Goal: Task Accomplishment & Management: Manage account settings

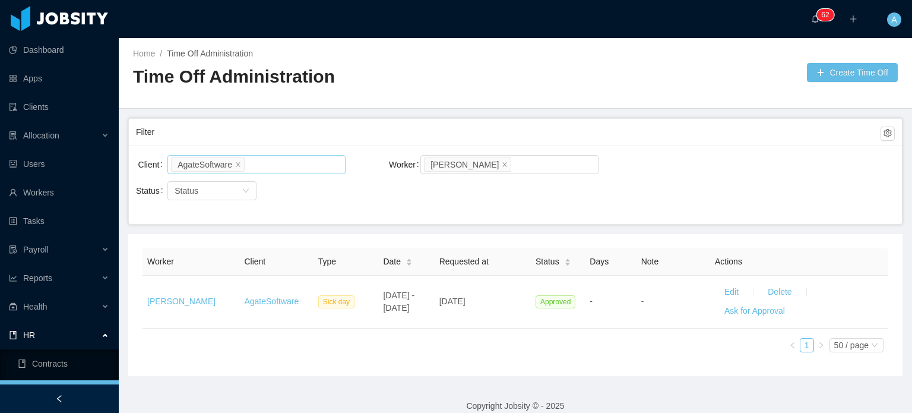
scroll to position [48, 0]
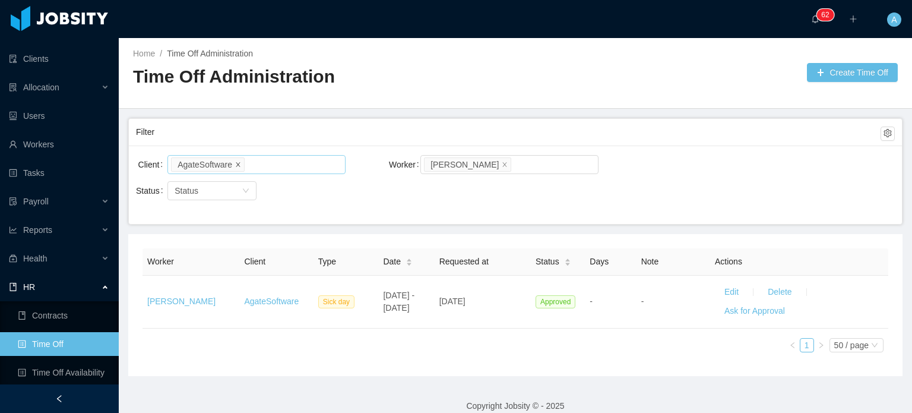
click at [235, 163] on icon "icon: close" at bounding box center [238, 164] width 6 height 6
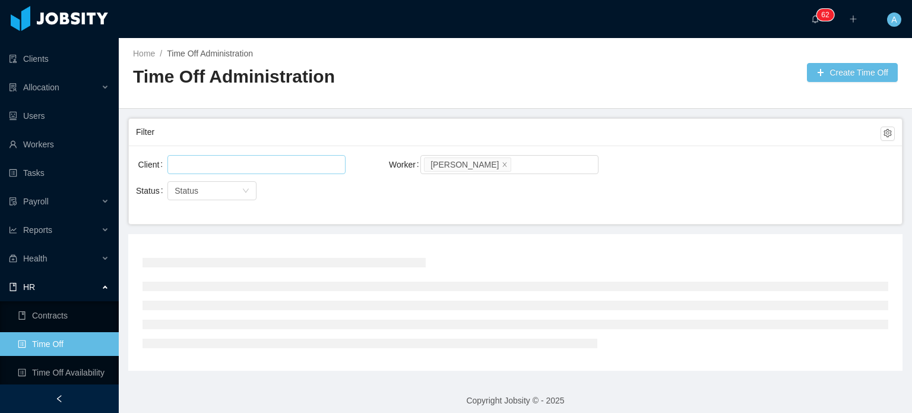
click at [235, 163] on div at bounding box center [254, 165] width 167 height 18
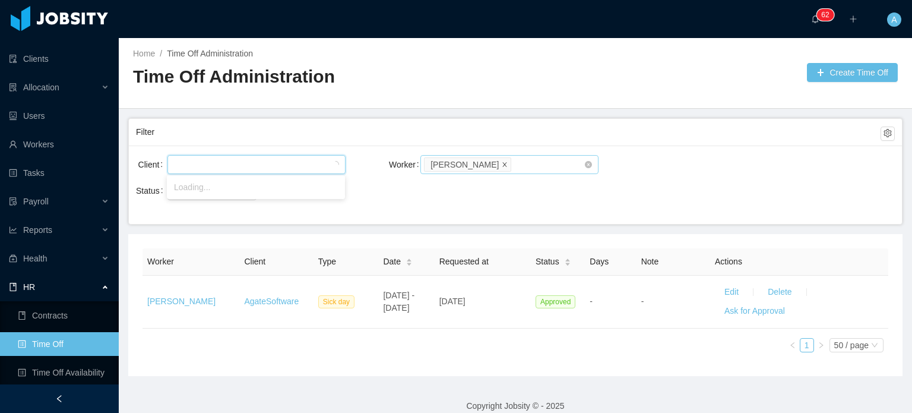
click at [502, 161] on icon "icon: close" at bounding box center [505, 164] width 6 height 6
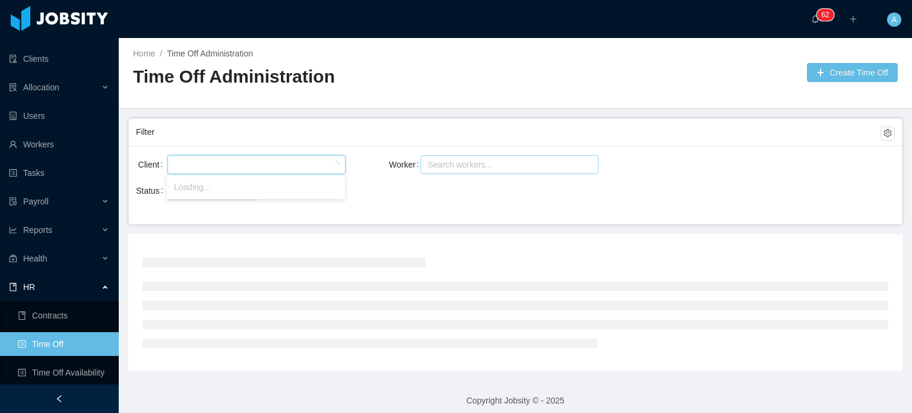
click at [205, 168] on div at bounding box center [254, 165] width 167 height 18
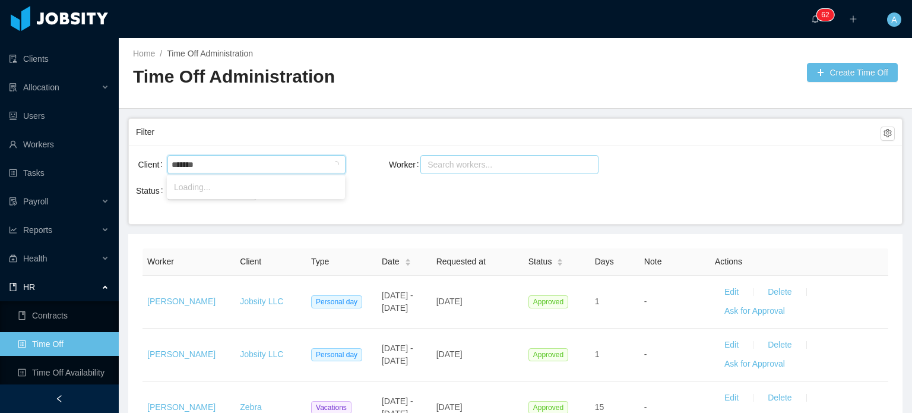
type input "********"
click at [196, 195] on li "Signpost" at bounding box center [256, 187] width 178 height 19
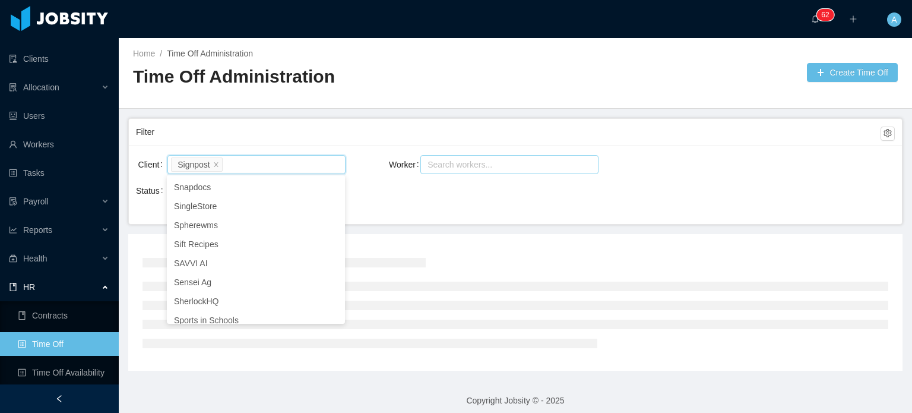
click at [440, 160] on div "Search workers..." at bounding box center [504, 165] width 153 height 12
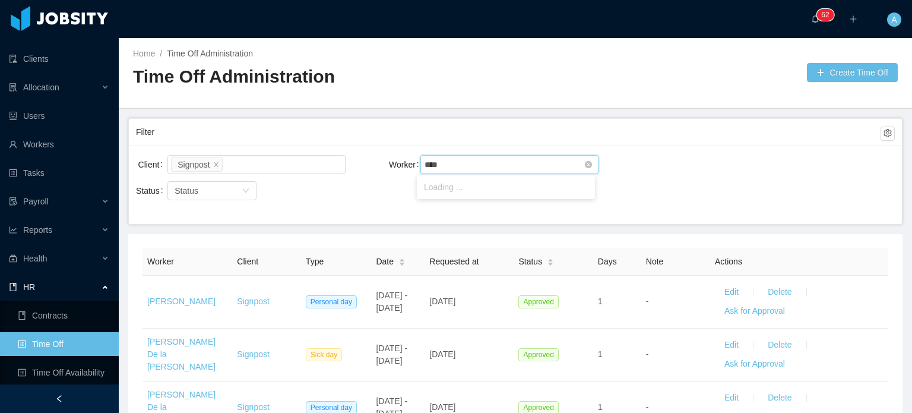
type input "*****"
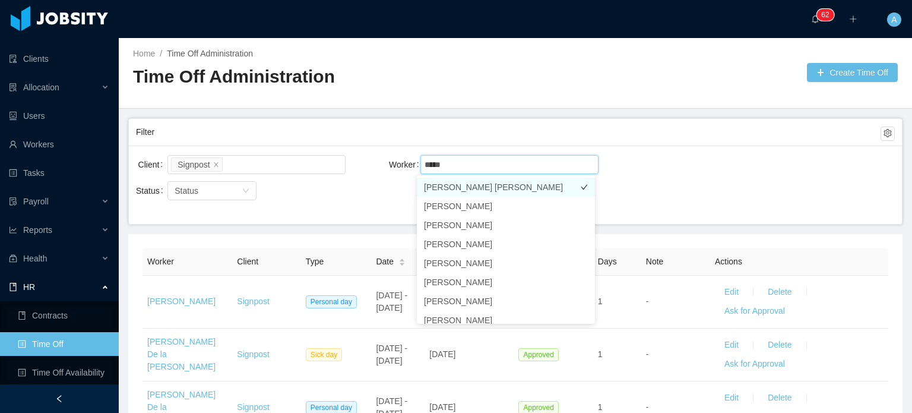
click at [491, 185] on li "[PERSON_NAME] [PERSON_NAME]" at bounding box center [506, 187] width 178 height 19
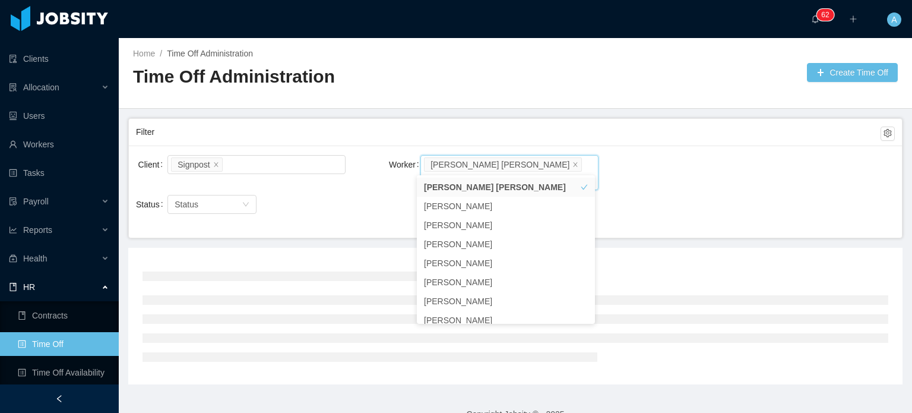
click at [618, 156] on div "Worker Search workers... [PERSON_NAME] [PERSON_NAME]" at bounding box center [515, 171] width 253 height 37
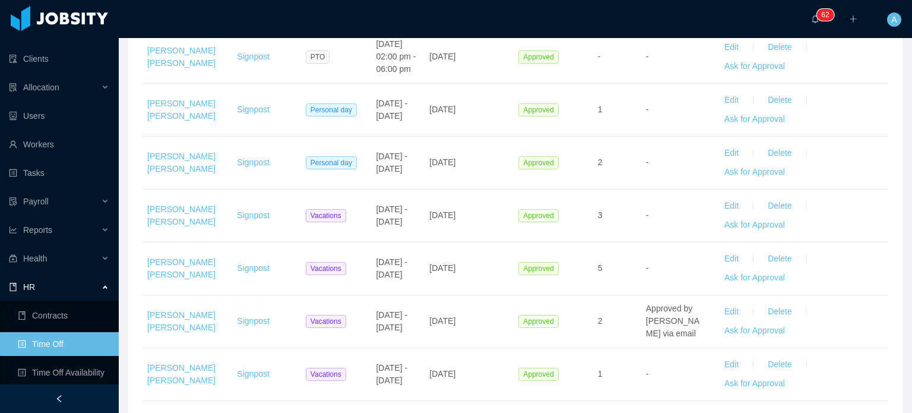
scroll to position [1473, 0]
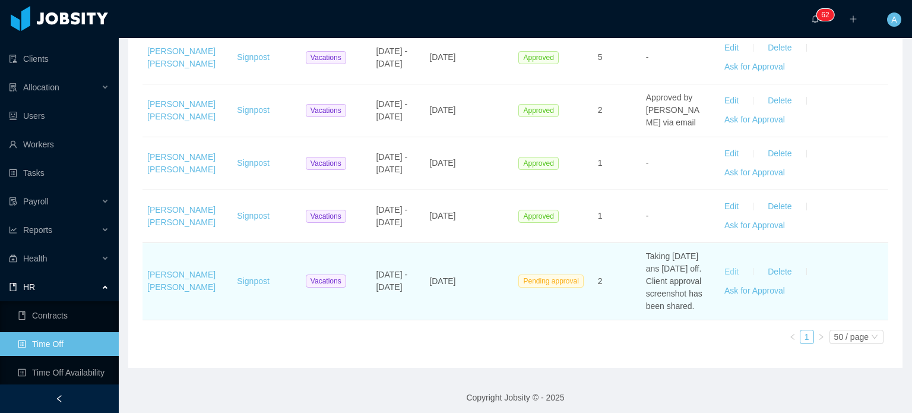
click at [720, 263] on button "Edit" at bounding box center [731, 271] width 33 height 19
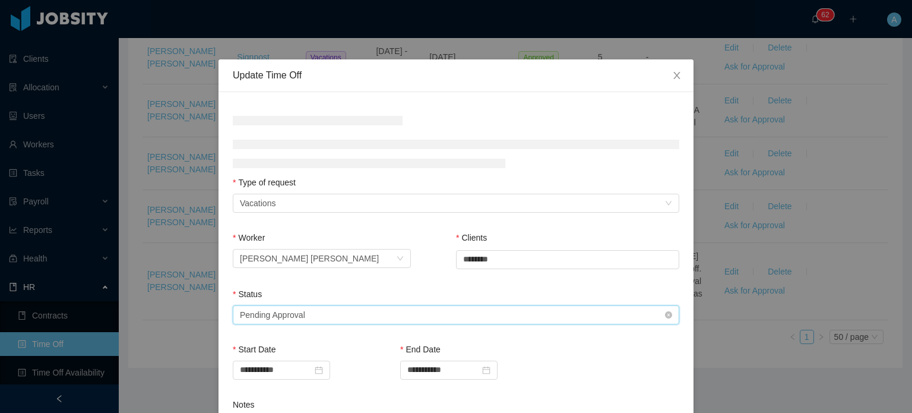
click at [415, 309] on div "Select status Pending Approval" at bounding box center [452, 315] width 425 height 18
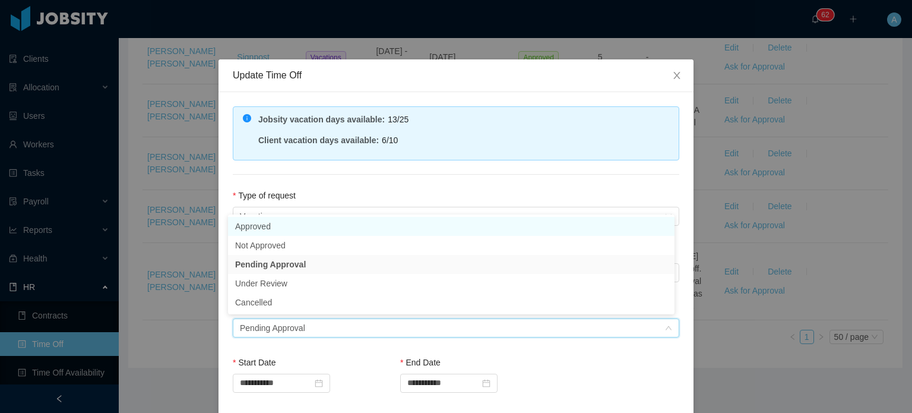
click at [297, 221] on li "Approved" at bounding box center [451, 226] width 447 height 19
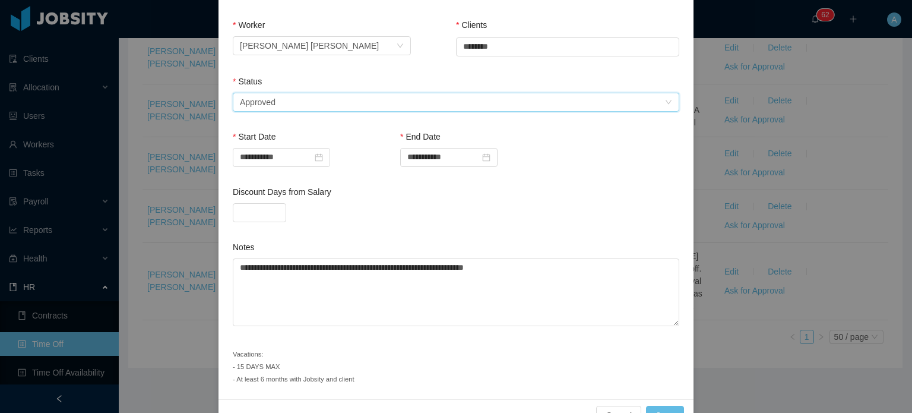
scroll to position [257, 0]
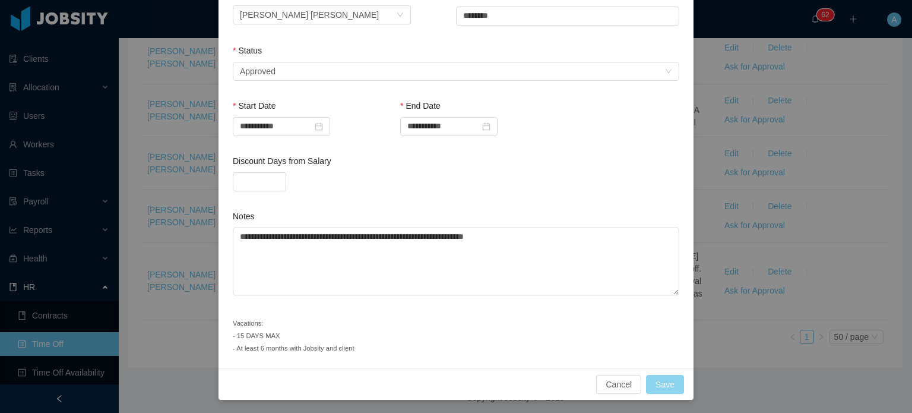
click at [659, 384] on button "Save" at bounding box center [665, 384] width 38 height 19
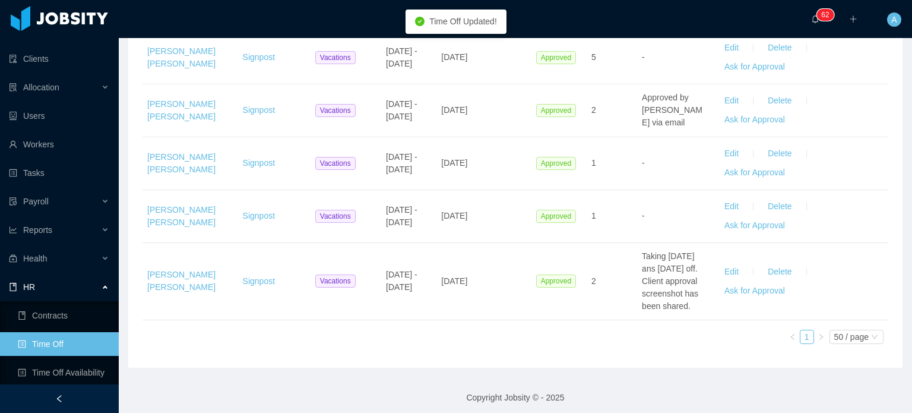
scroll to position [1461, 0]
